Goal: Complete application form

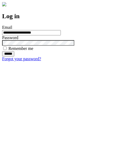
type input "**********"
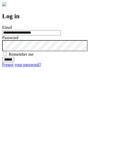
click at [14, 62] on input "******" at bounding box center [8, 59] width 12 height 5
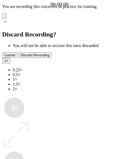
type input "**********"
